Goal: Navigation & Orientation: Find specific page/section

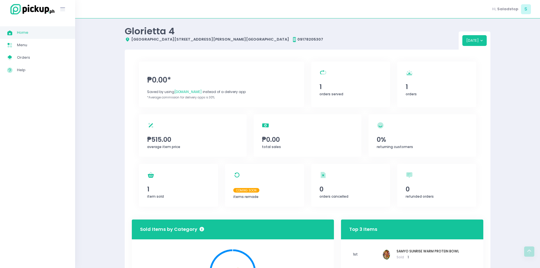
scroll to position [221, 0]
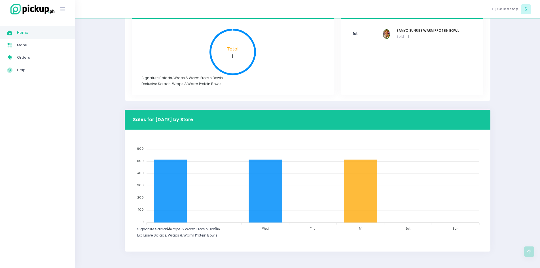
click at [22, 34] on span "Home" at bounding box center [42, 32] width 51 height 7
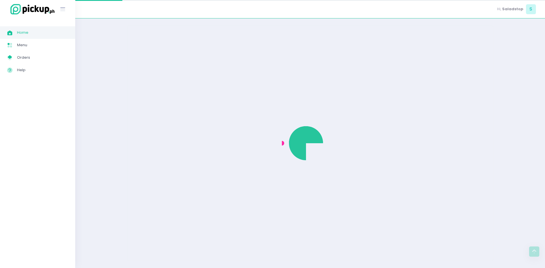
click at [22, 34] on span "Home" at bounding box center [42, 32] width 51 height 7
